Goal: Task Accomplishment & Management: Use online tool/utility

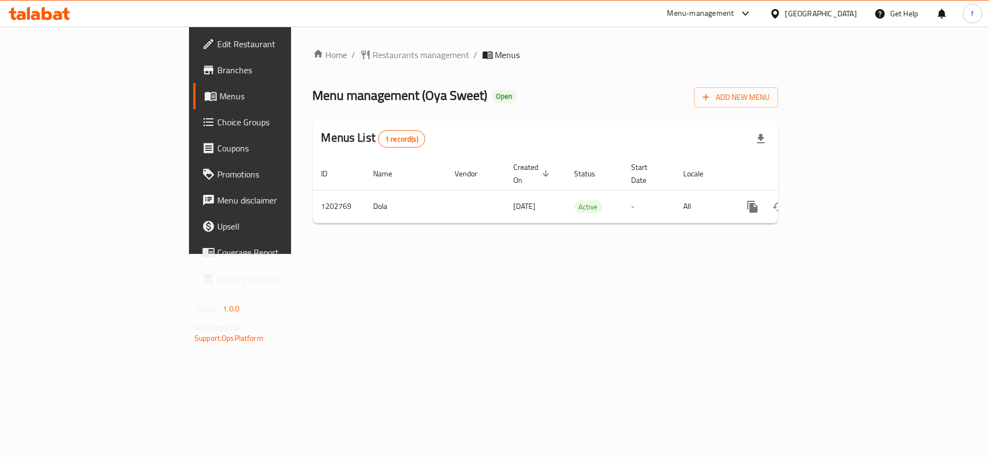
click at [734, 11] on div "Menu-management" at bounding box center [701, 13] width 67 height 13
click at [663, 118] on div "Restaurant-Management" at bounding box center [689, 120] width 85 height 12
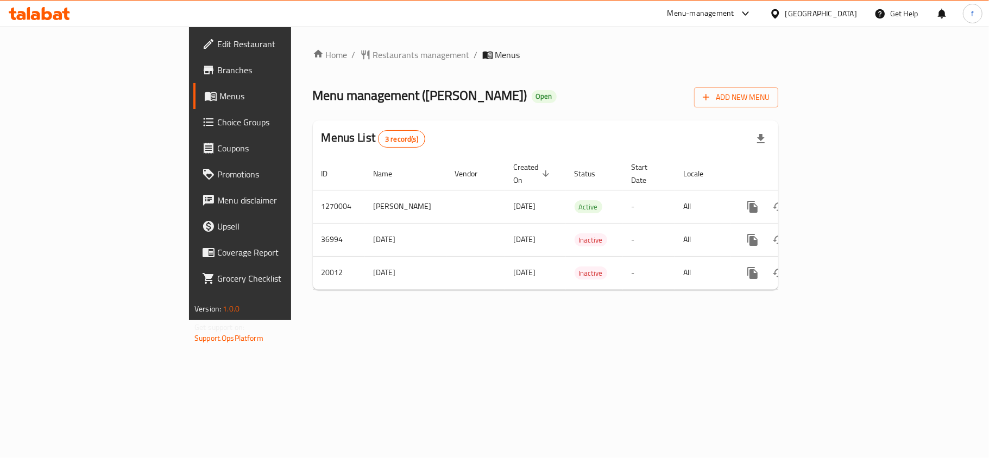
click at [734, 11] on div "Menu-management" at bounding box center [701, 13] width 67 height 13
click at [655, 20] on div "Menu-management Kuwait Get Help f" at bounding box center [494, 14] width 989 height 26
click at [734, 14] on div "Menu-management" at bounding box center [701, 13] width 67 height 13
click at [683, 124] on div "Restaurant-Management" at bounding box center [689, 120] width 85 height 12
